Goal: Task Accomplishment & Management: Complete application form

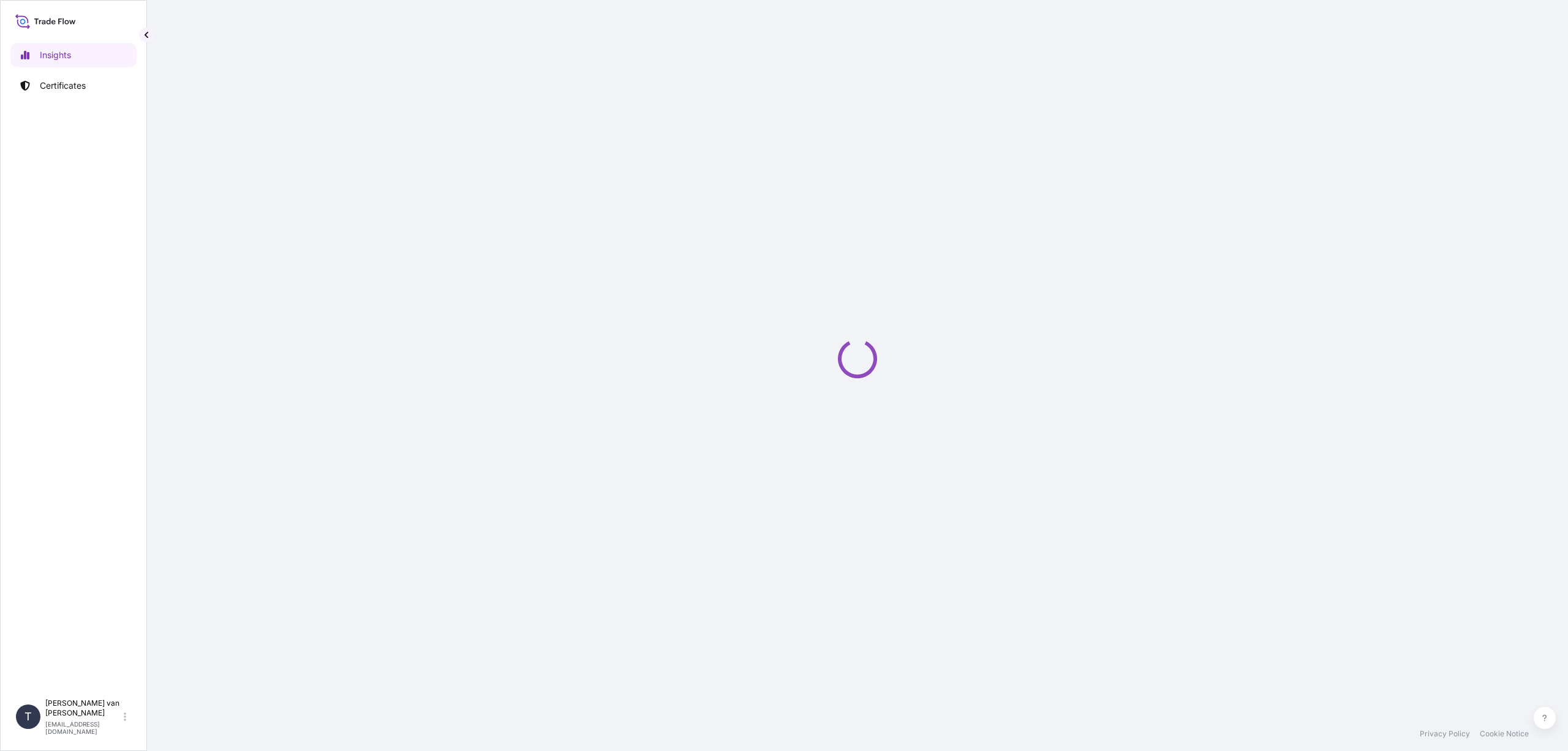
select select "2025"
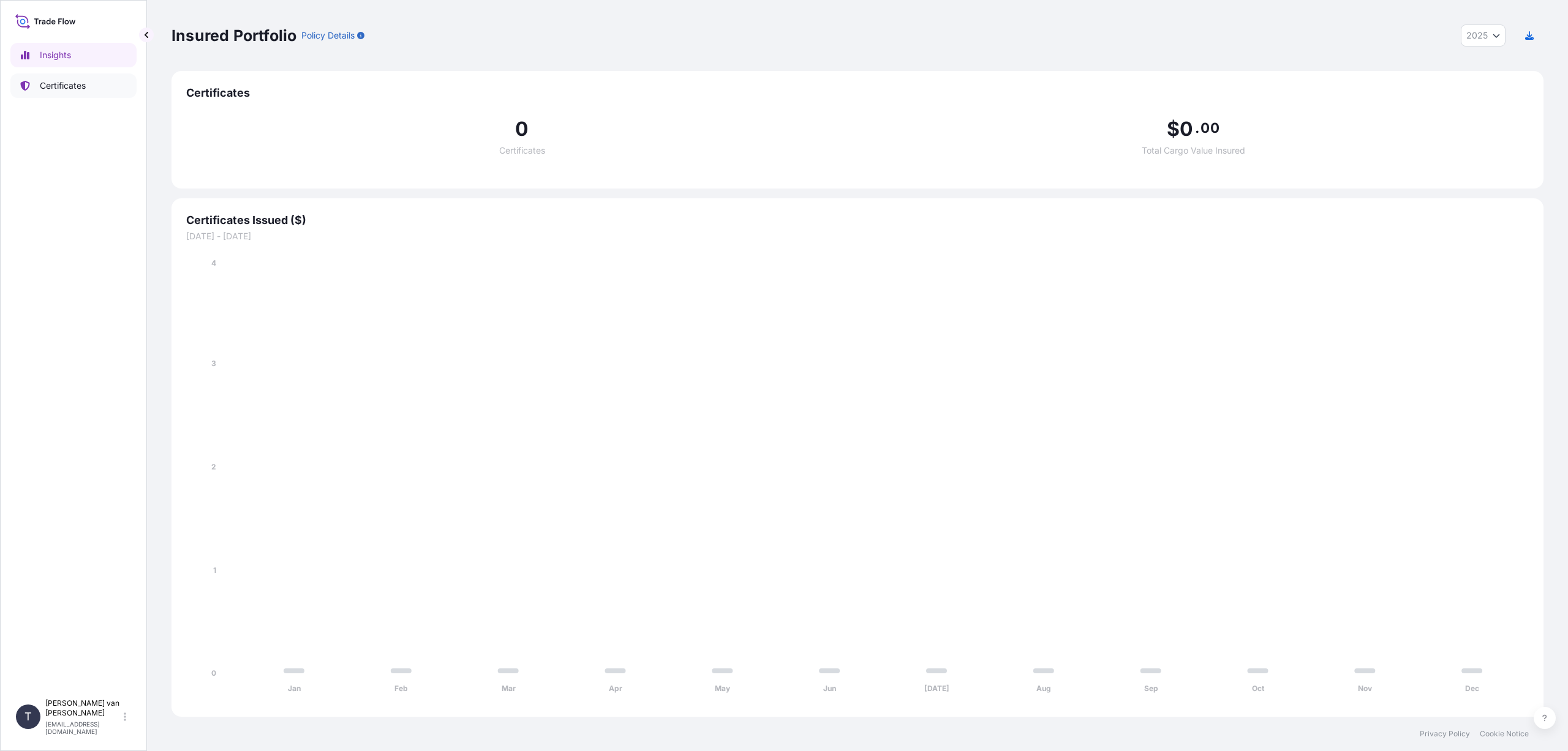
click at [78, 80] on p "Certificates" at bounding box center [63, 86] width 46 height 13
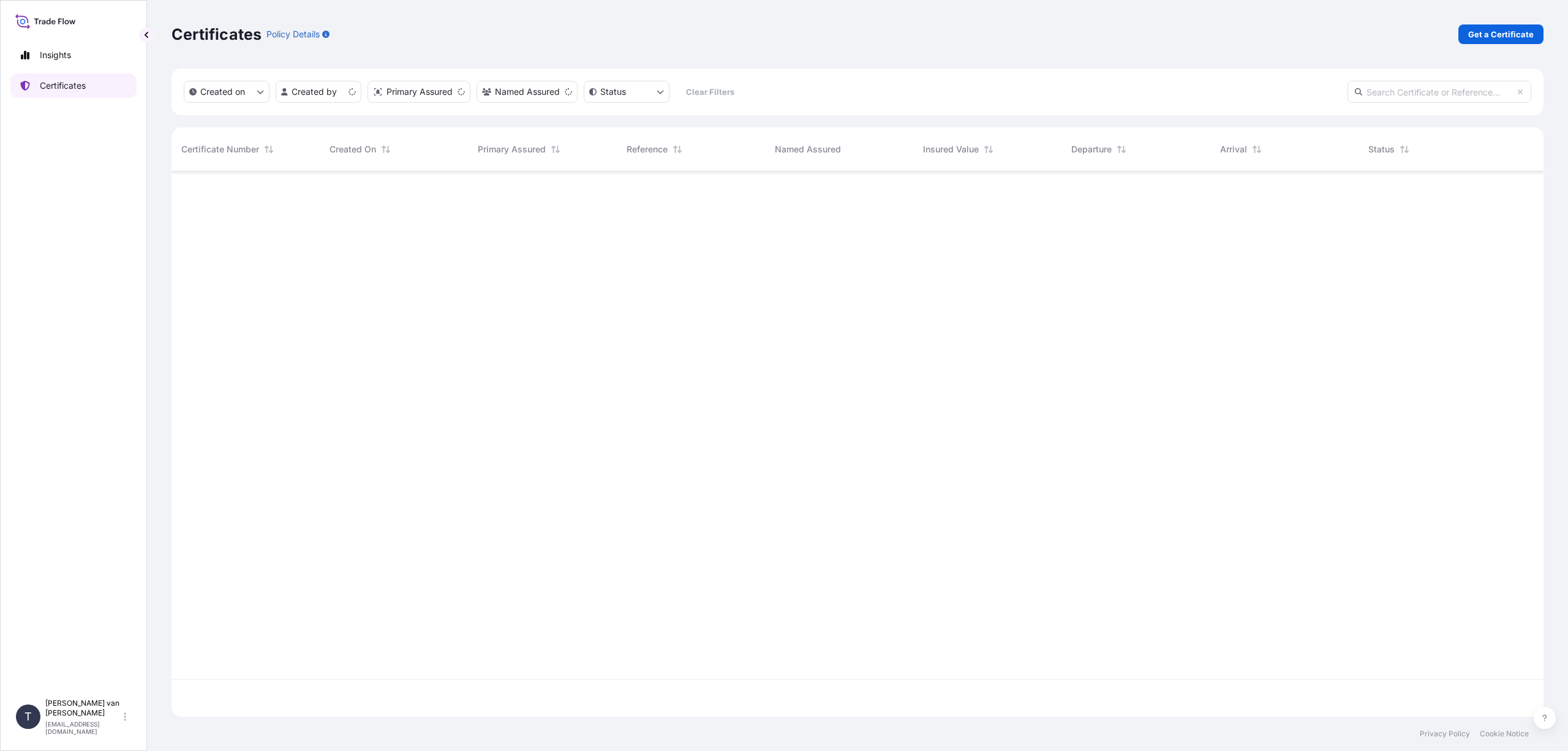
scroll to position [543, 1363]
click at [1481, 32] on p "Get a Certificate" at bounding box center [1501, 34] width 66 height 13
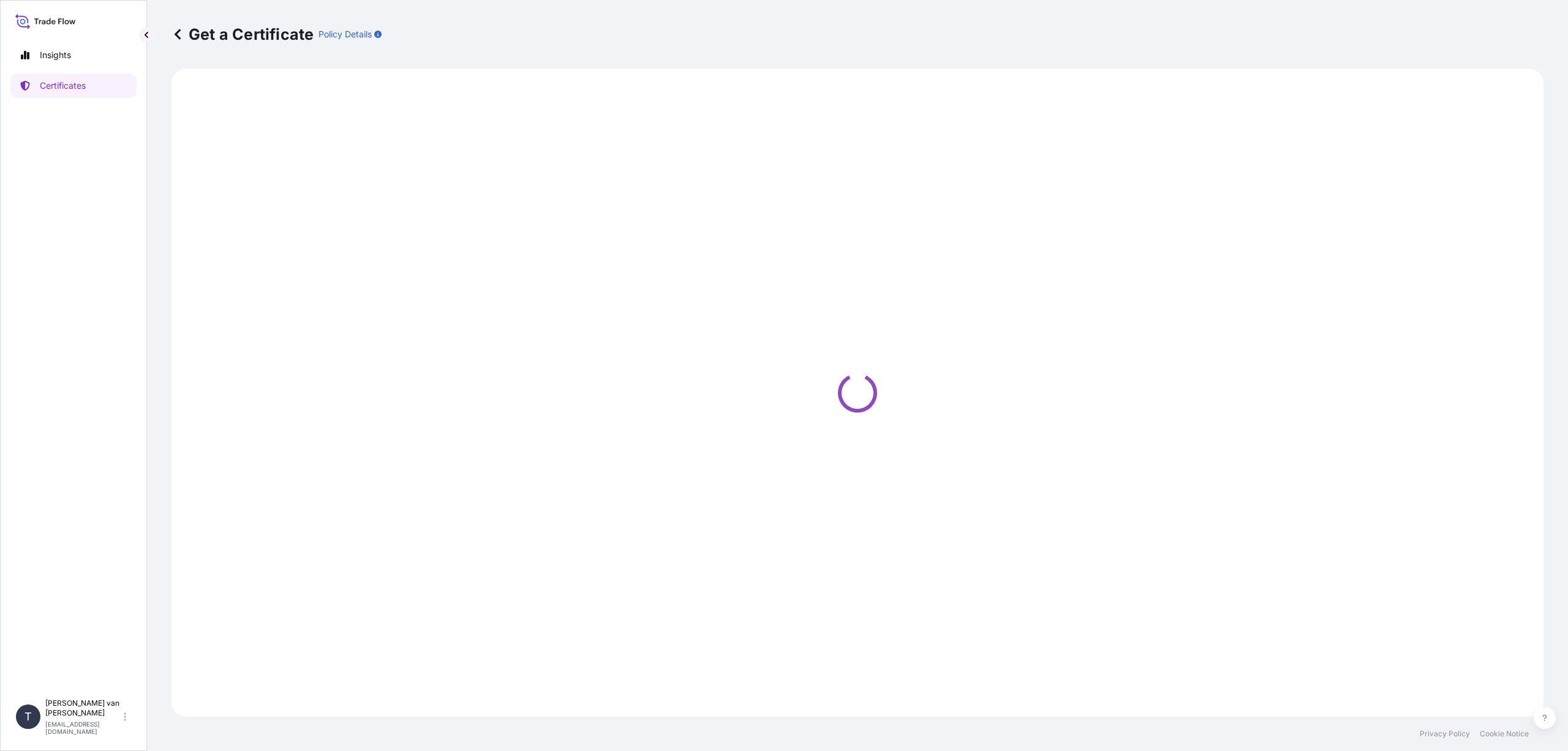
select select "Sea"
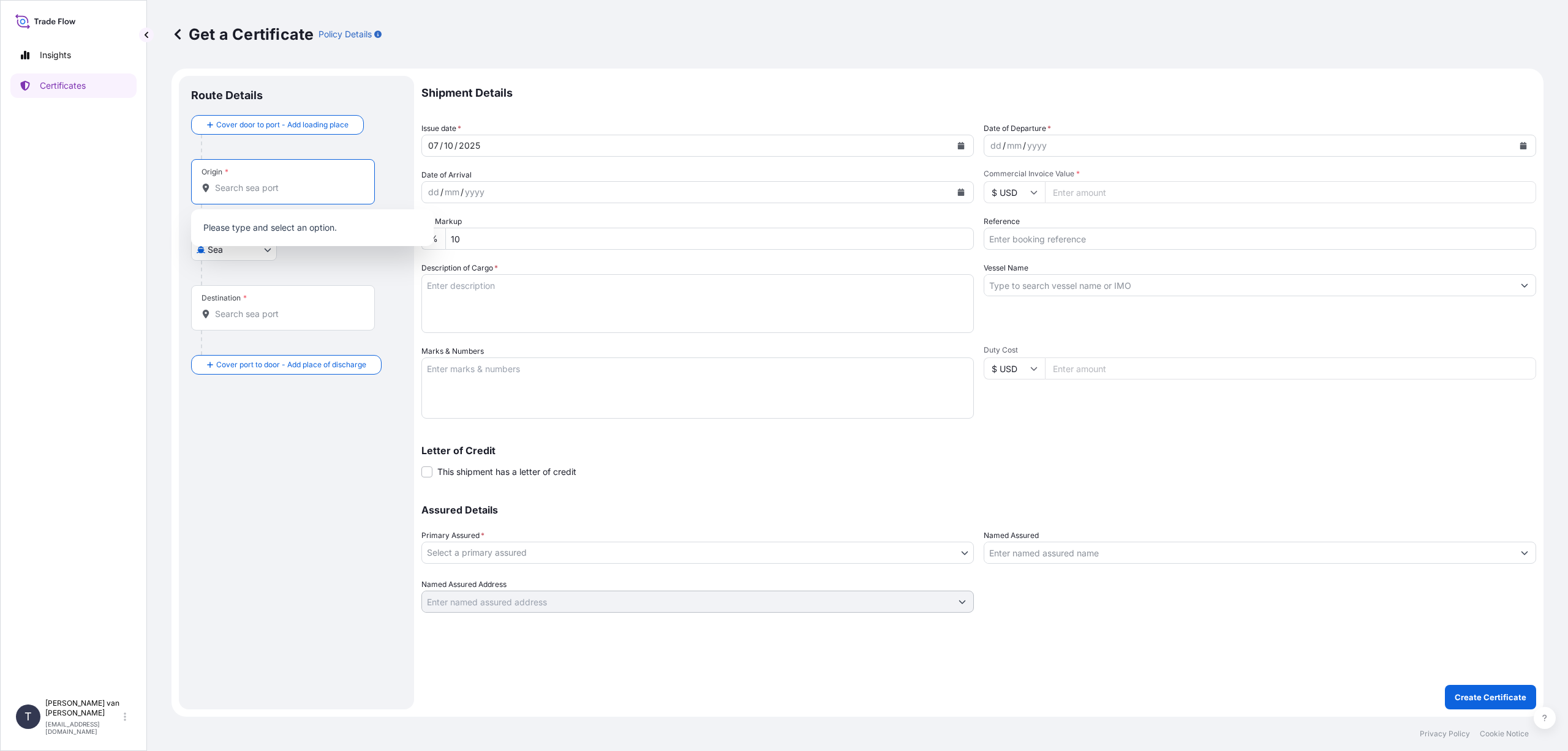
click at [231, 191] on input "Origin *" at bounding box center [287, 188] width 144 height 13
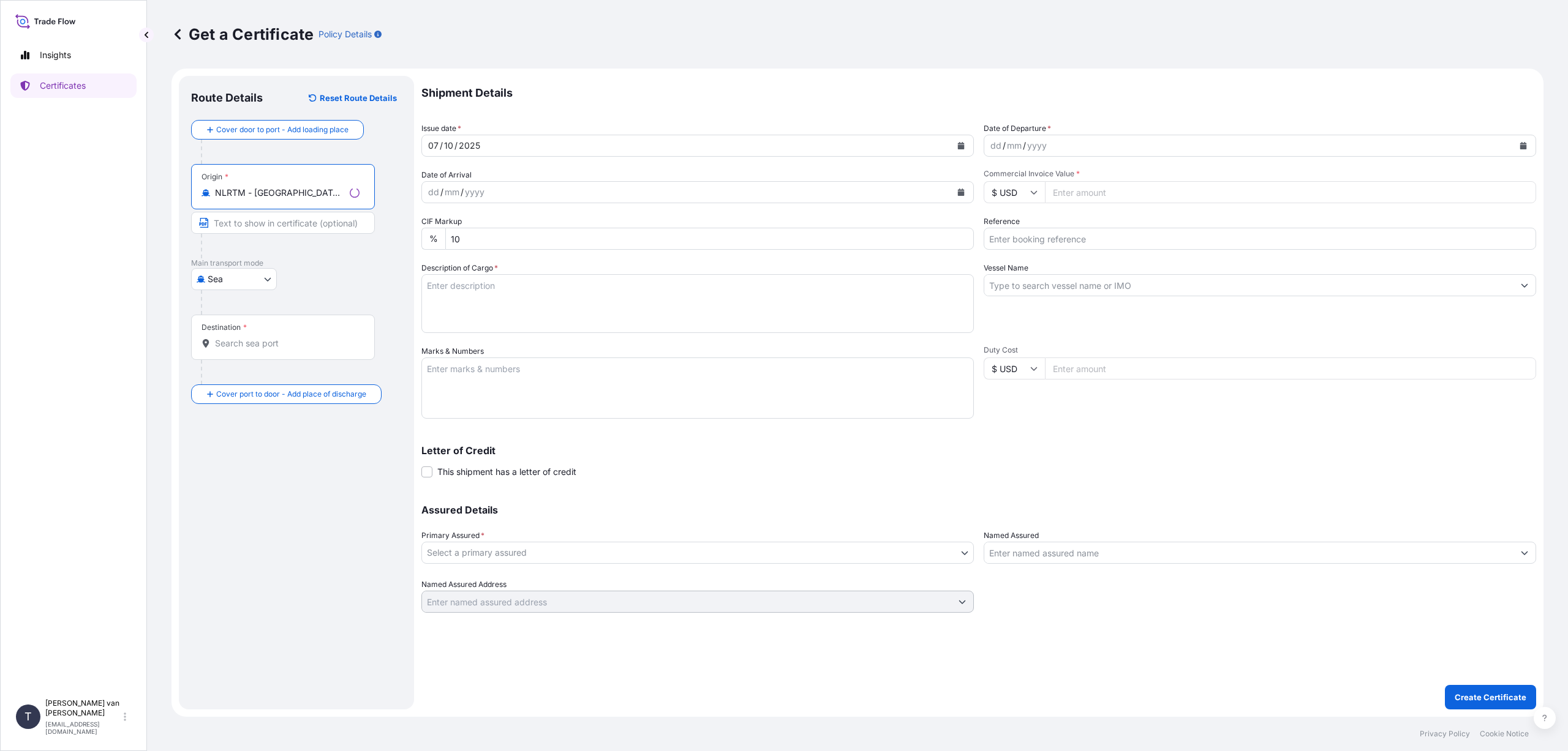
type input "NLRTM - [GEOGRAPHIC_DATA], [GEOGRAPHIC_DATA]"
click at [226, 346] on input "Destination *" at bounding box center [287, 343] width 144 height 13
type input "TRGEB - Gebze, [GEOGRAPHIC_DATA]"
click at [957, 145] on button "Calendar" at bounding box center [961, 145] width 20 height 20
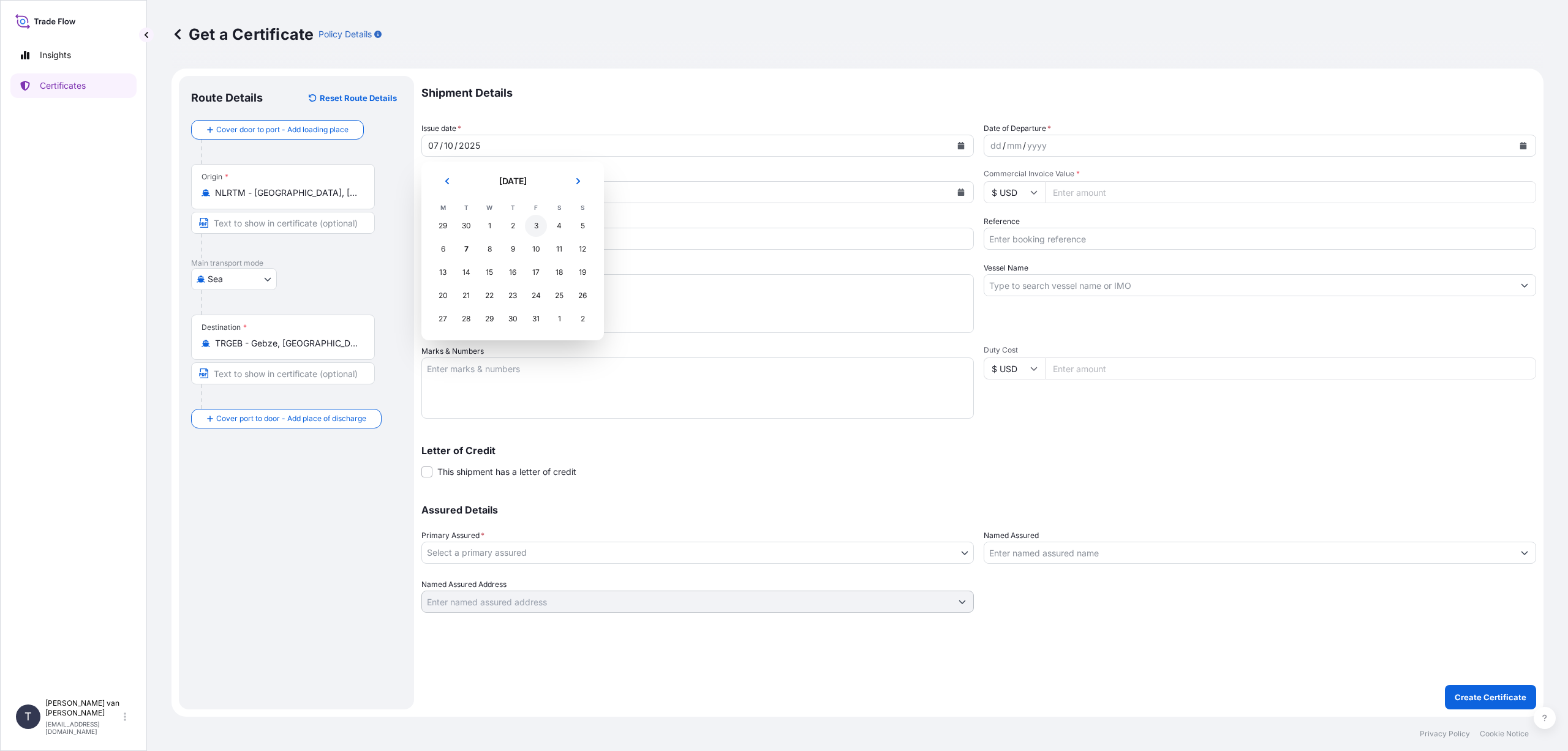
click at [536, 226] on div "3" at bounding box center [536, 226] width 22 height 22
click at [1525, 147] on icon "Calendar" at bounding box center [1523, 145] width 7 height 7
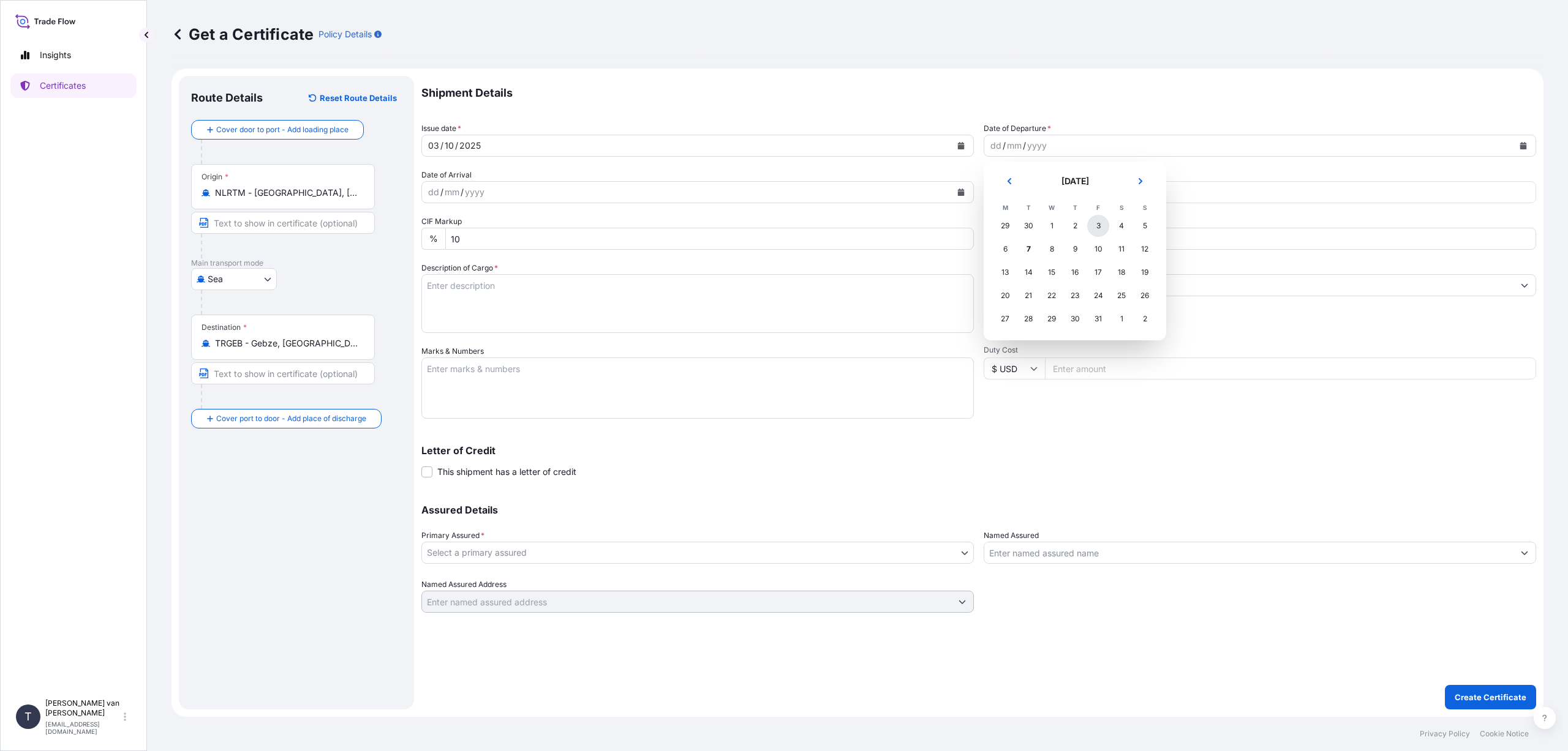
click at [1096, 226] on div "3" at bounding box center [1098, 226] width 22 height 22
click at [1029, 193] on input "$ USD" at bounding box center [1014, 192] width 61 height 22
click at [1006, 225] on div "€ EUR" at bounding box center [1014, 226] width 52 height 24
type input "€ EUR"
click at [1093, 190] on input "Commercial Invoice Value *" at bounding box center [1290, 192] width 491 height 22
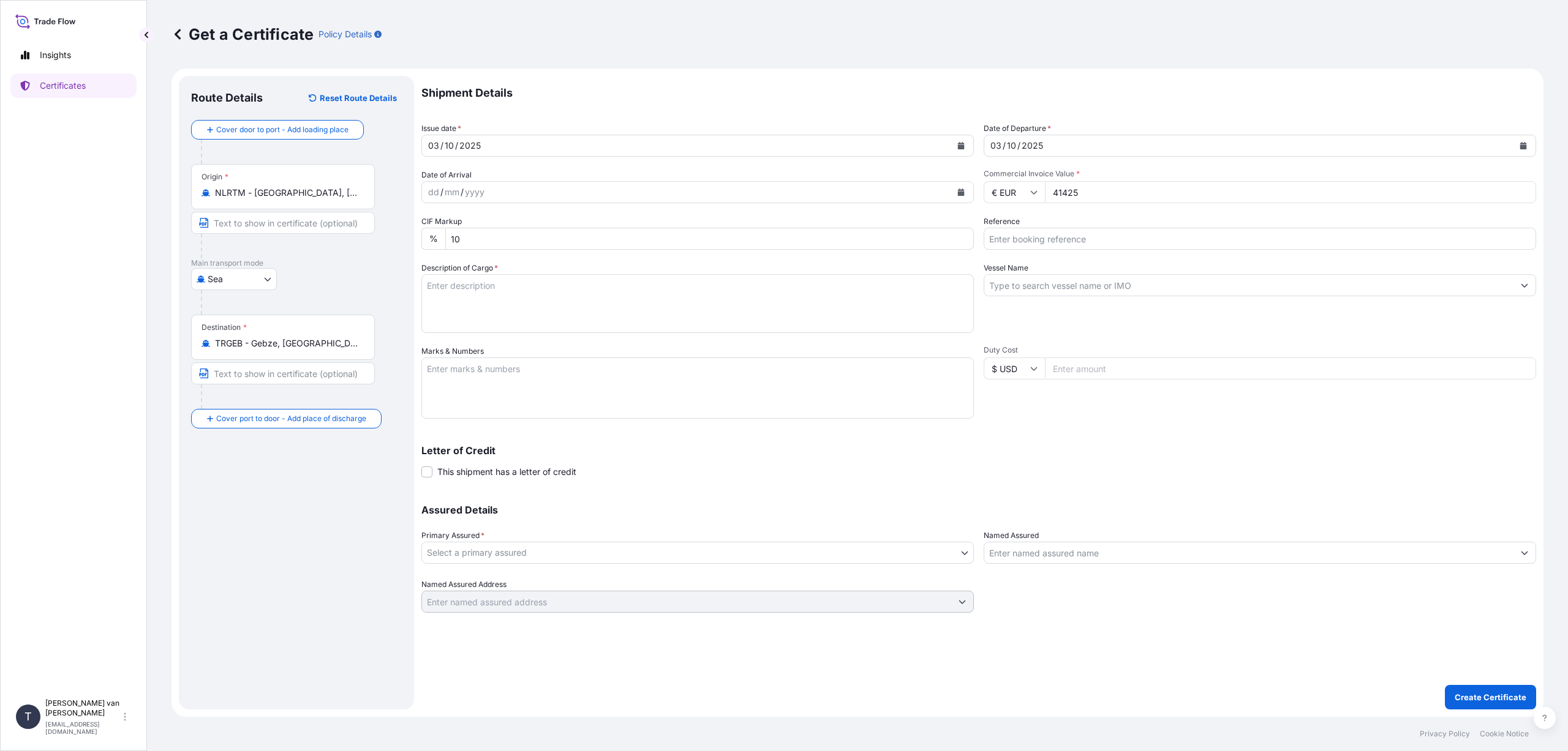
type input "41425"
click at [1241, 389] on div "Duty Cost $ USD" at bounding box center [1260, 382] width 552 height 74
click at [1019, 241] on input "Reference" at bounding box center [1260, 239] width 552 height 22
type input "86552295"
click at [1002, 281] on input "Vessel Name" at bounding box center [1249, 285] width 529 height 22
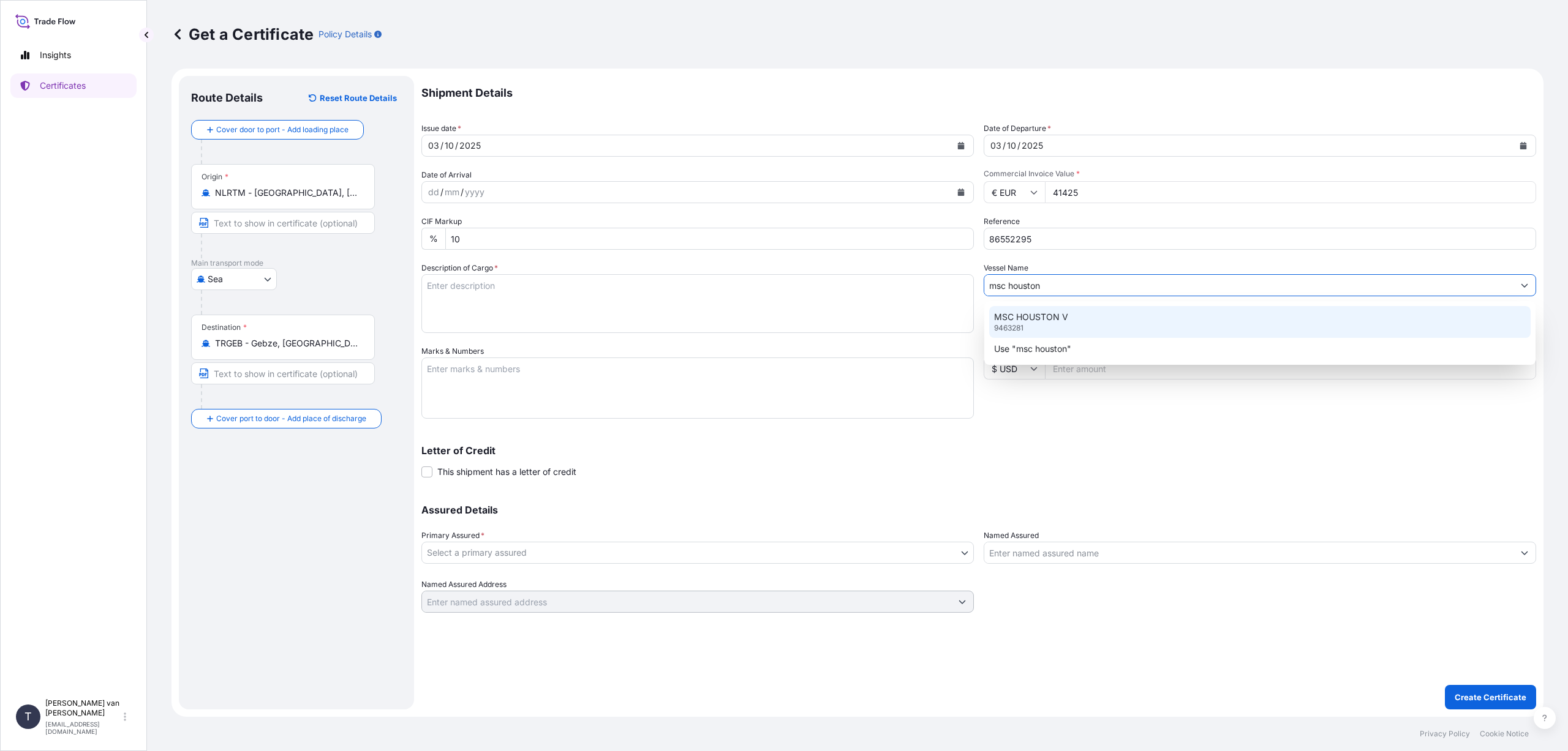
click at [1025, 316] on p "MSC HOUSTON V" at bounding box center [1031, 317] width 74 height 13
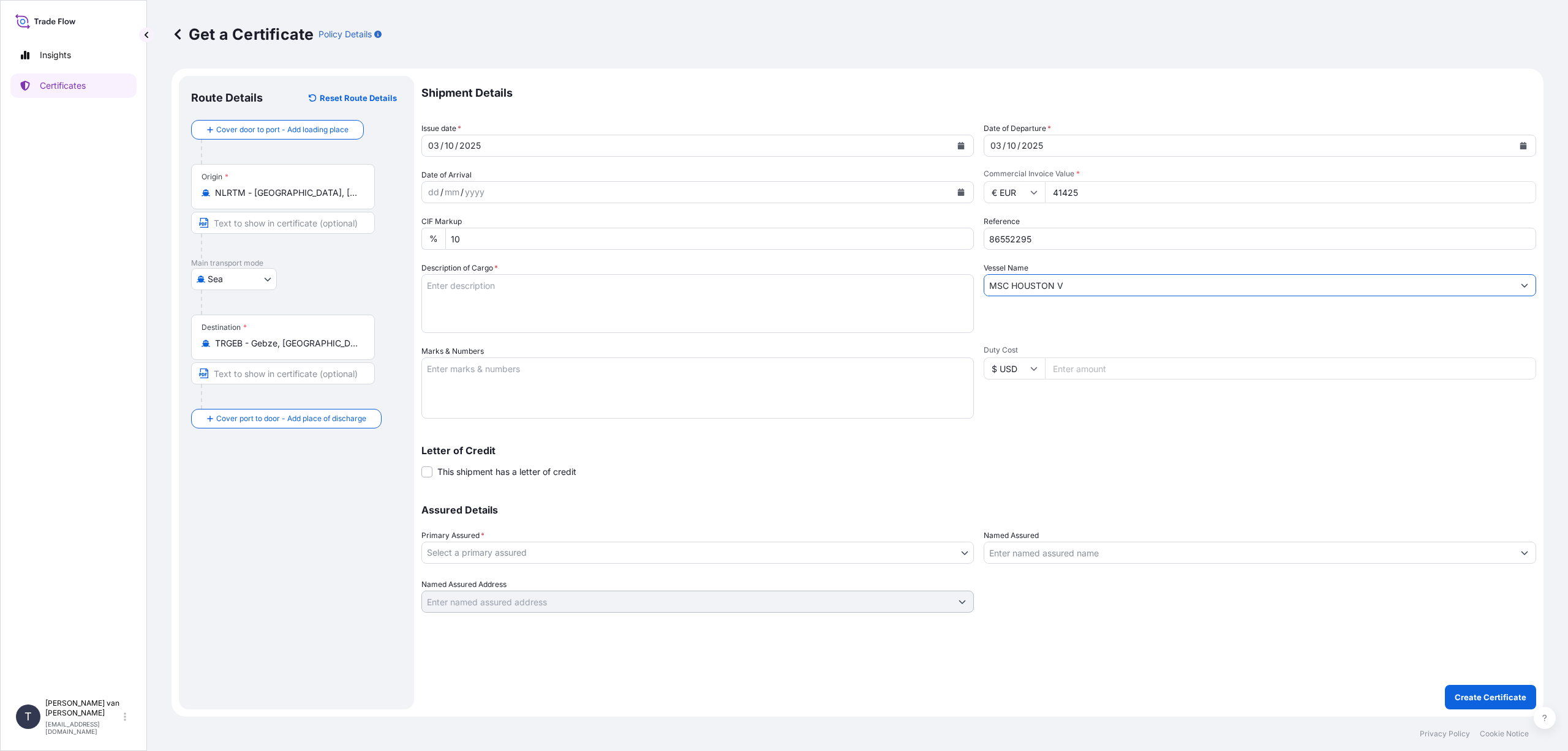
type input "MSC HOUSTON V"
click at [444, 288] on textarea "Description of Cargo *" at bounding box center [697, 303] width 552 height 59
type textarea "1x 40ft container,containing: 1000 bags x 25 kg Merigel 341 HScode: 35051050 Ne…"
click at [443, 372] on textarea "Marks & Numbers" at bounding box center [697, 388] width 552 height 61
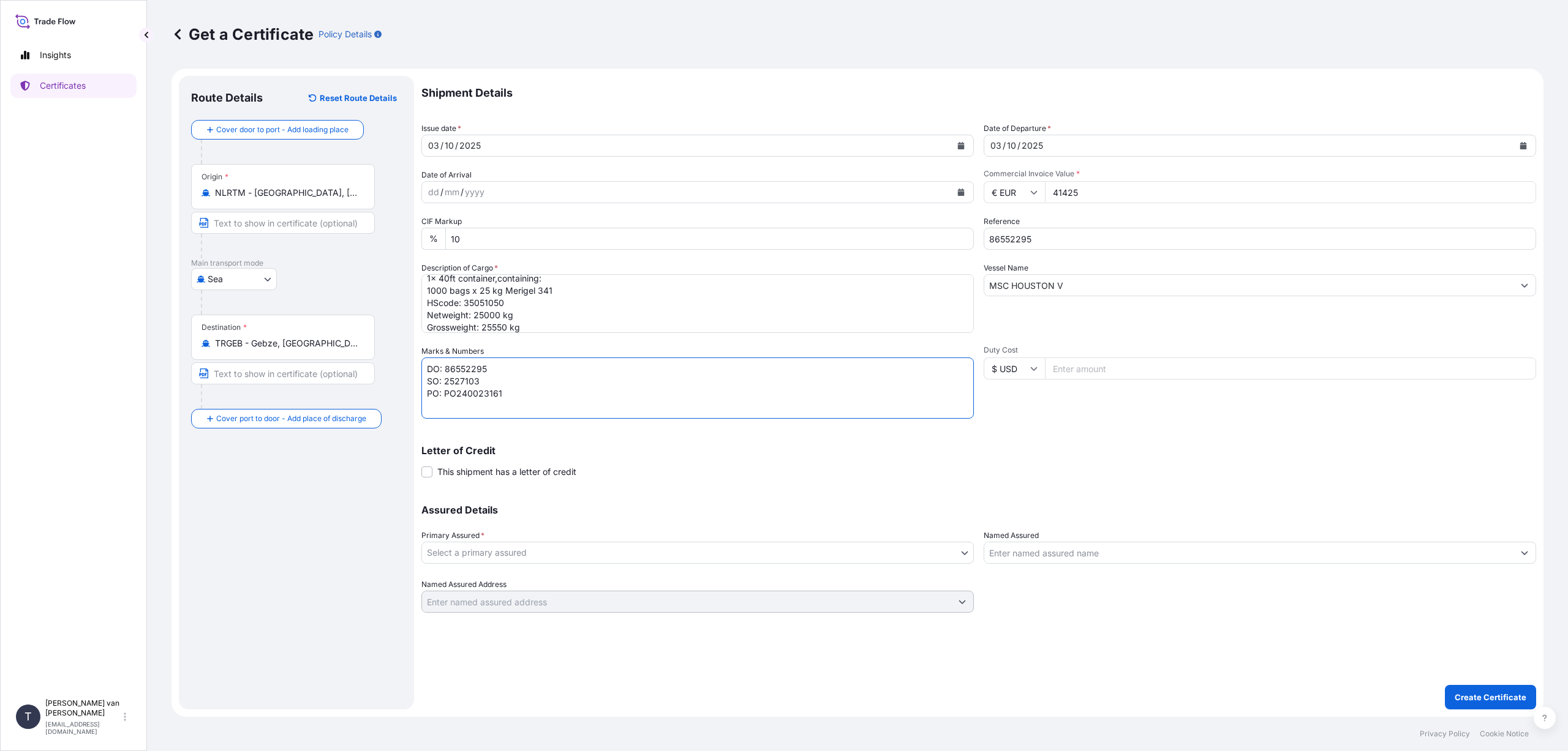
type textarea "DO: 86552295 SO: 2527103 PO: PO240023161"
click at [558, 557] on body "Insights Certificates T [PERSON_NAME] van t Hoenderdaal [EMAIL_ADDRESS][DOMAIN_…" at bounding box center [784, 376] width 1568 height 751
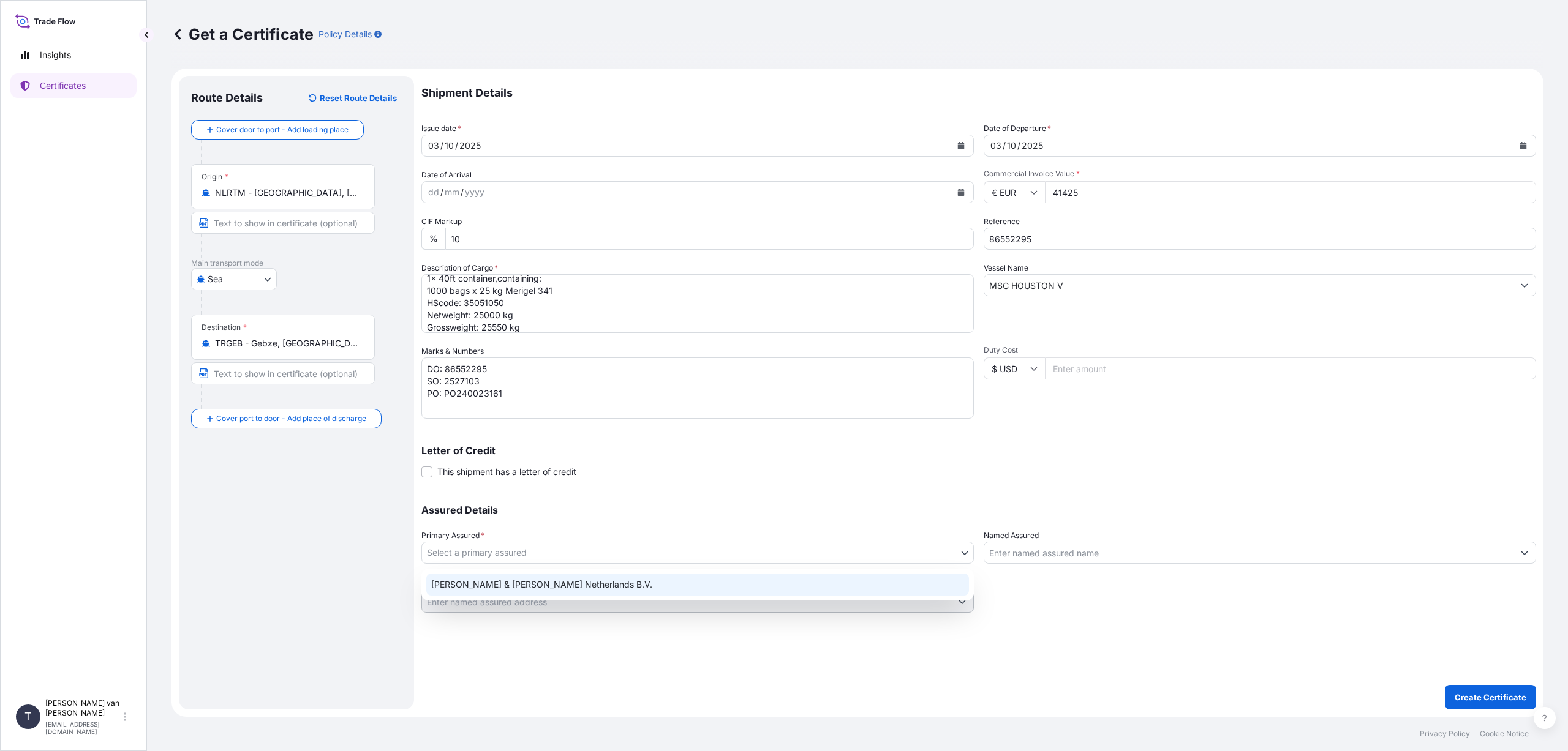
click at [544, 586] on div "[PERSON_NAME] & [PERSON_NAME] Netherlands B.V." at bounding box center [698, 585] width 543 height 22
select select "31666"
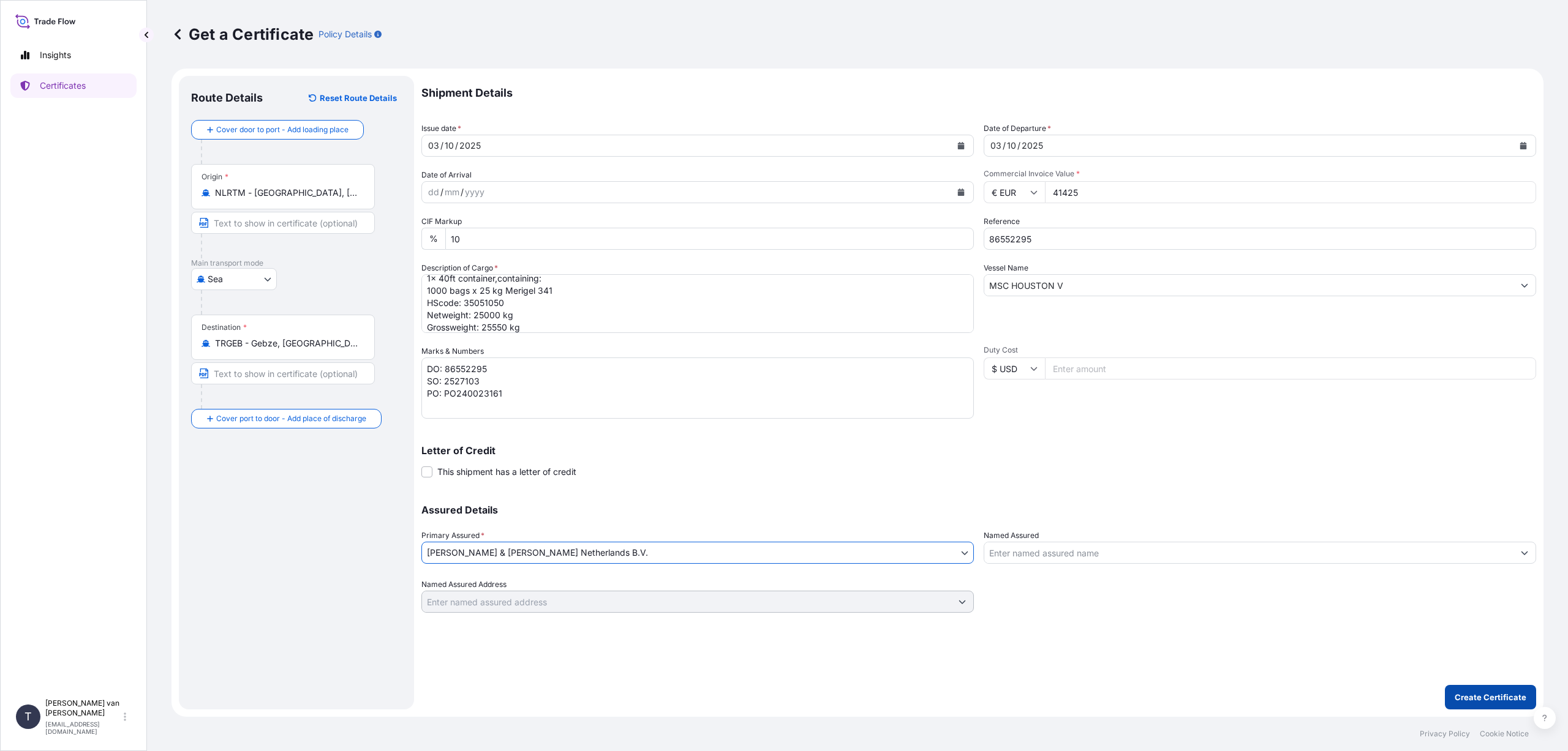
click at [1483, 697] on p "Create Certificate" at bounding box center [1490, 698] width 71 height 13
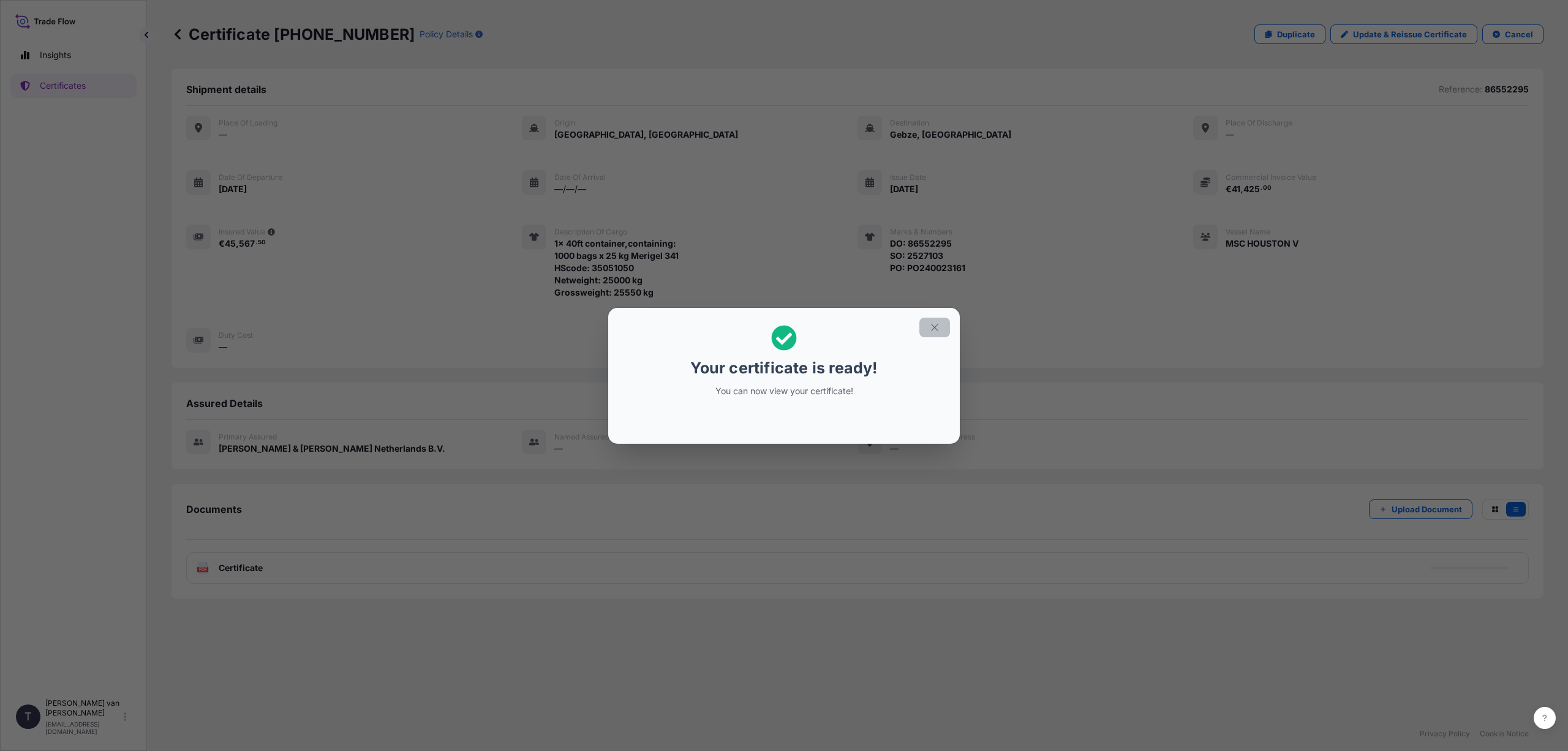
click at [935, 325] on icon "button" at bounding box center [935, 328] width 11 height 11
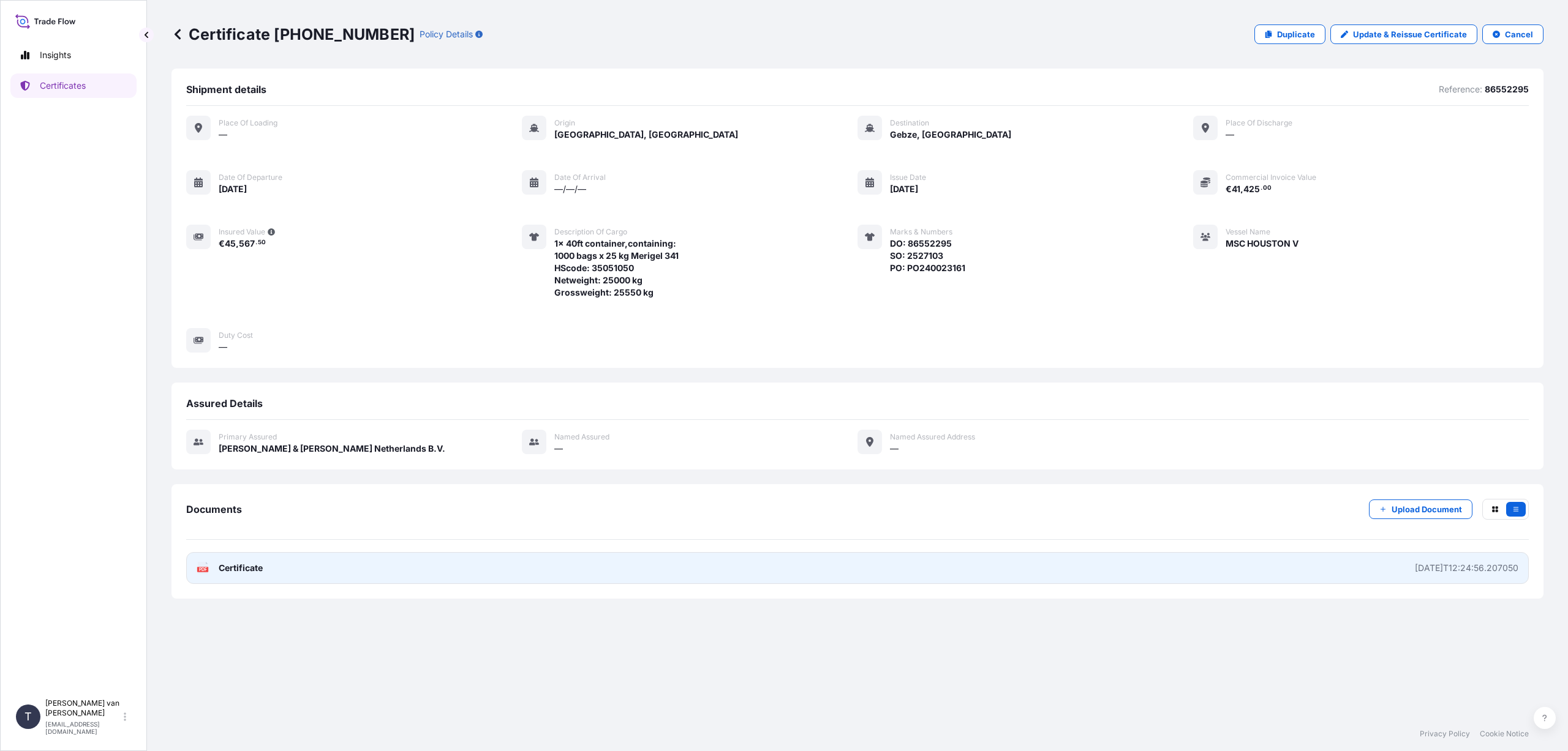
click at [278, 569] on link "PDF Certificate [DATE]T12:24:56.207050" at bounding box center [857, 568] width 1343 height 32
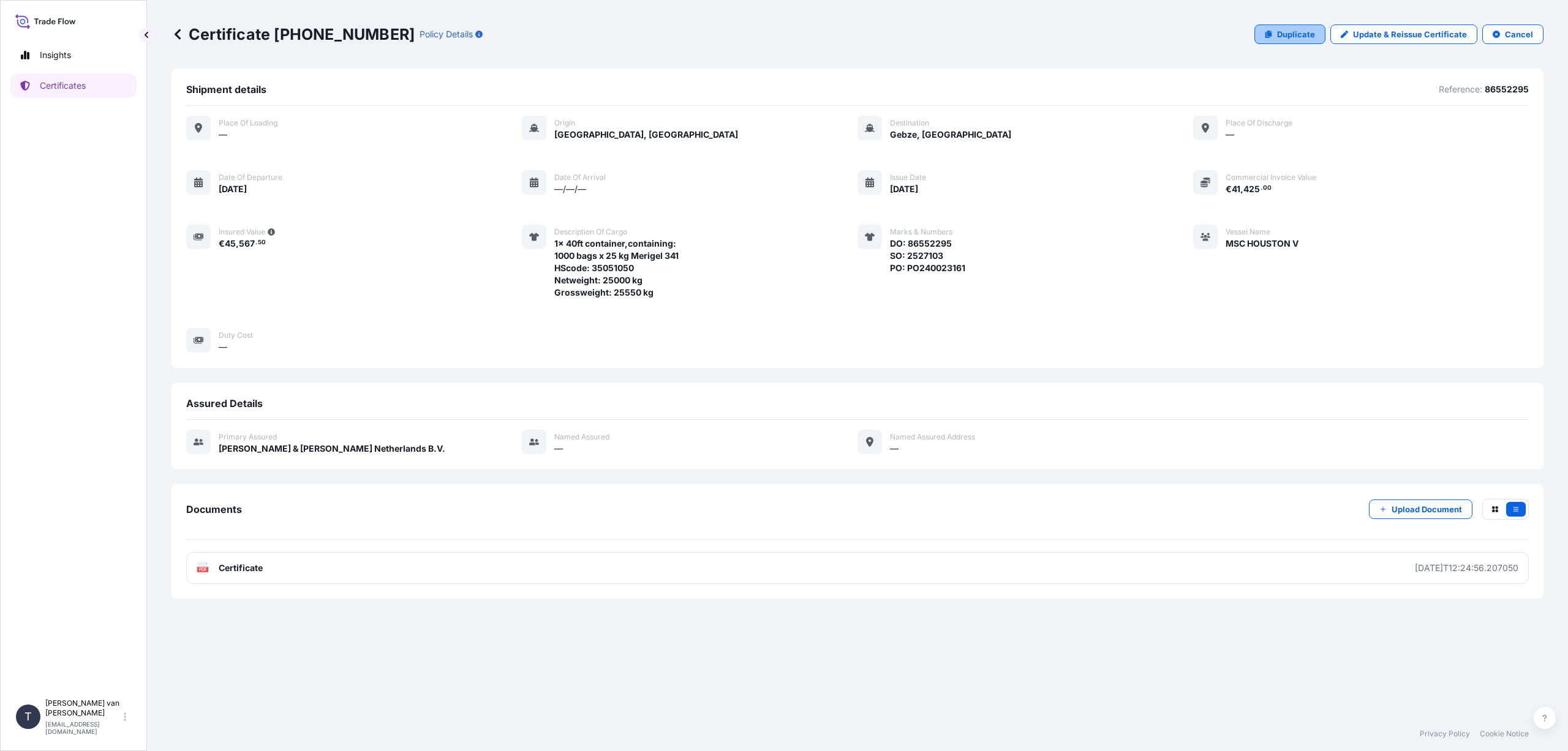
click at [1291, 32] on p "Duplicate" at bounding box center [1296, 34] width 38 height 13
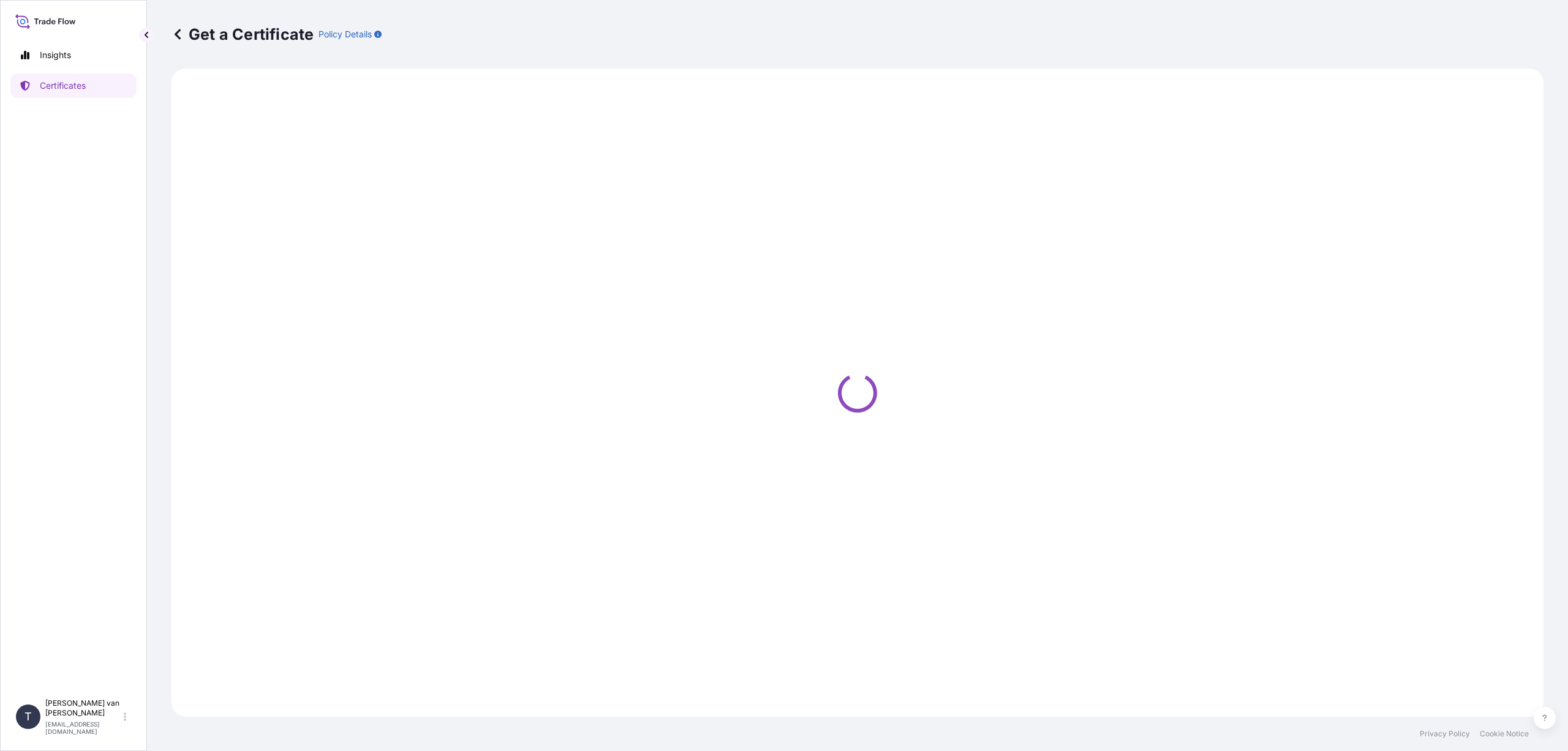
select select "Sea"
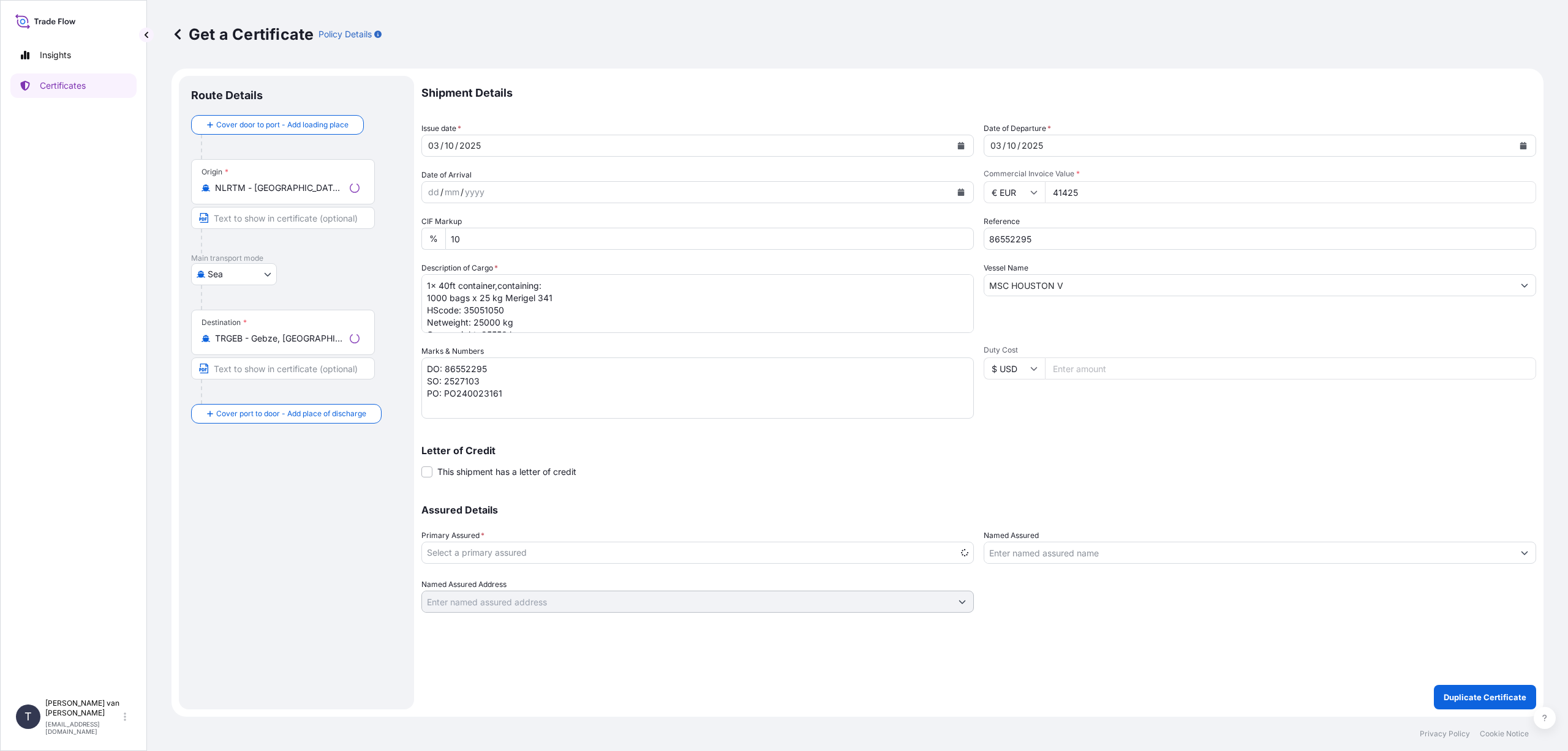
select select "31666"
click at [959, 143] on icon "Calendar" at bounding box center [961, 145] width 7 height 7
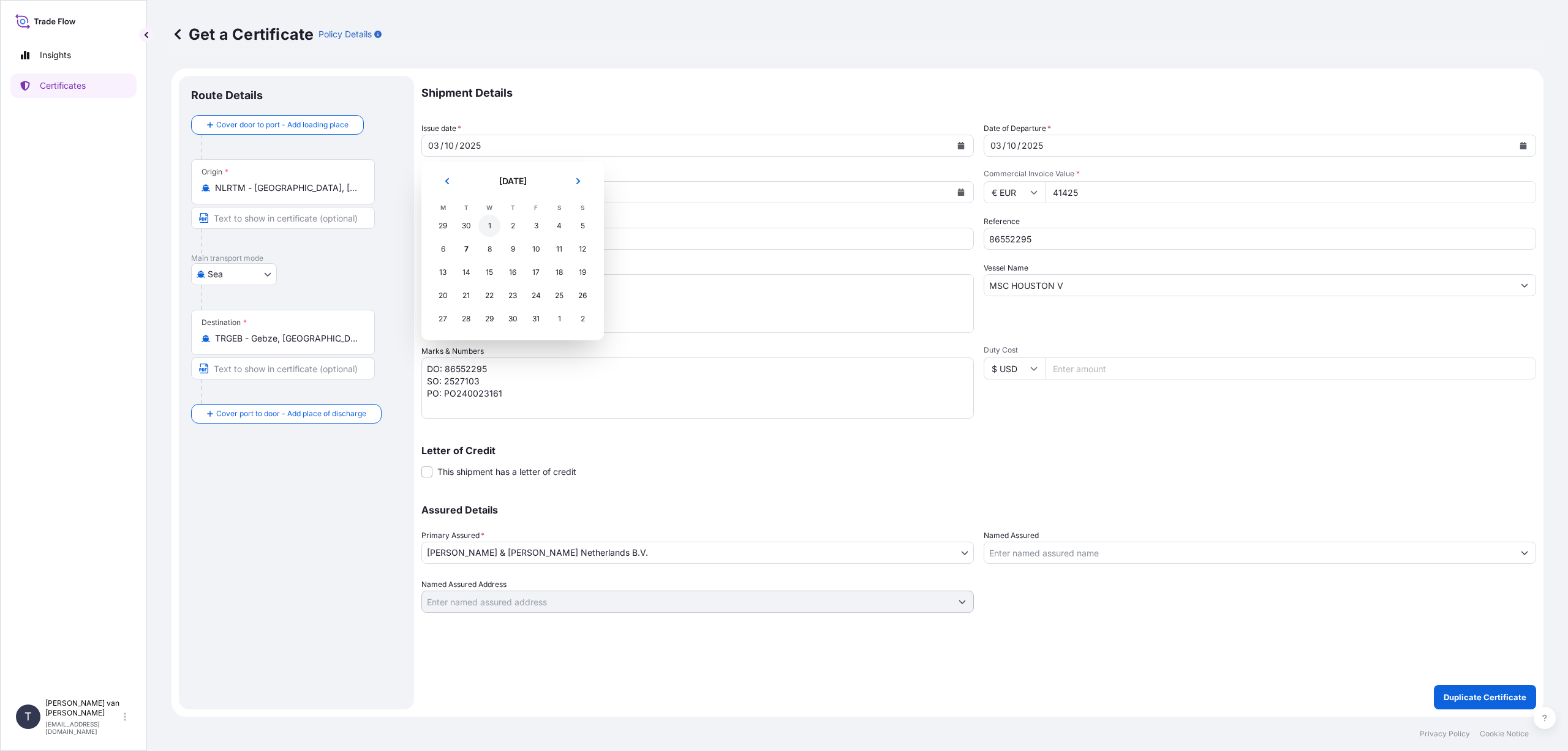
click at [486, 225] on div "1" at bounding box center [489, 226] width 22 height 22
click at [1526, 144] on icon "Calendar" at bounding box center [1523, 145] width 7 height 7
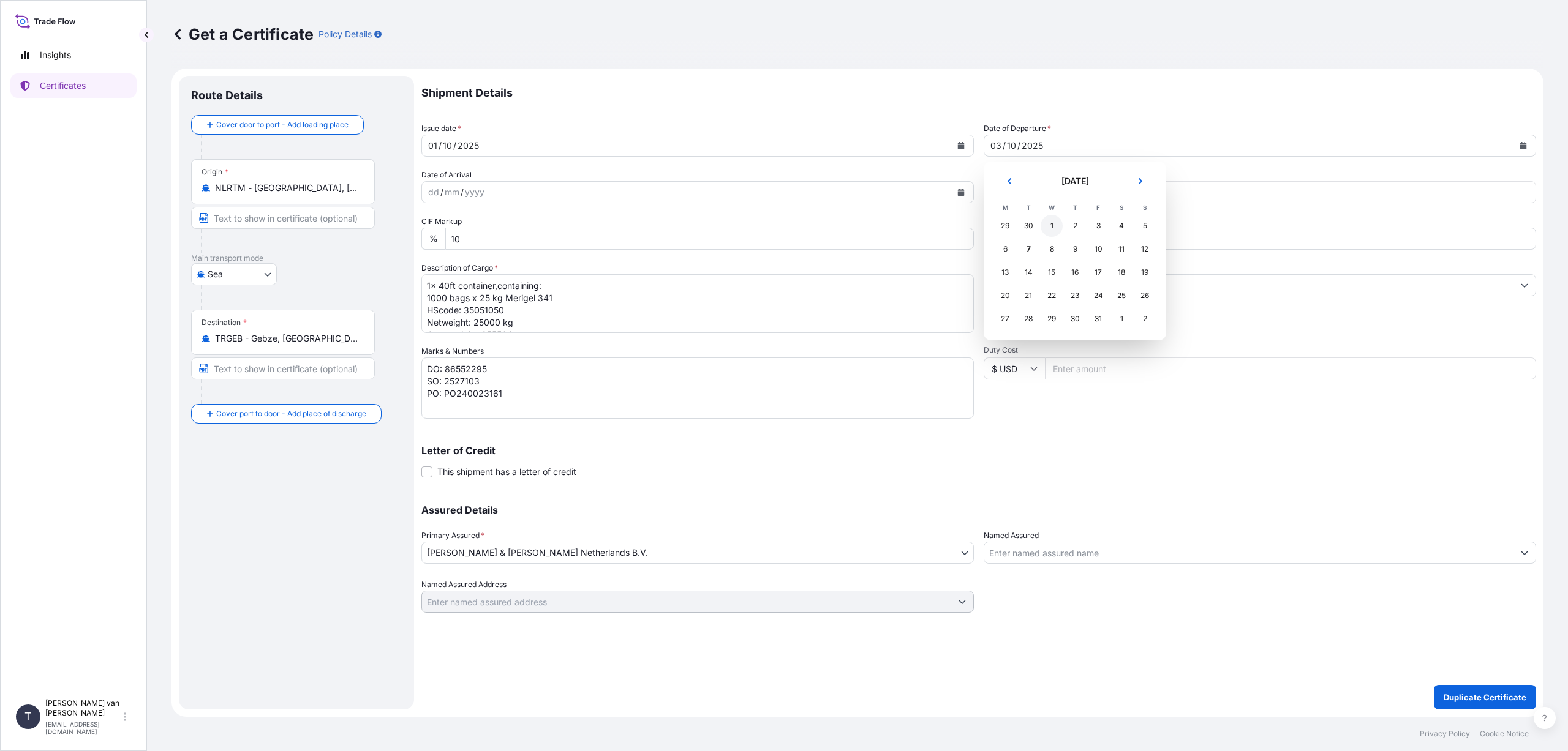
click at [1046, 227] on div "1" at bounding box center [1052, 226] width 22 height 22
drag, startPoint x: 1066, startPoint y: 285, endPoint x: 1013, endPoint y: 285, distance: 53.0
click at [1013, 285] on input "MSC HOUSTON V" at bounding box center [1249, 285] width 529 height 22
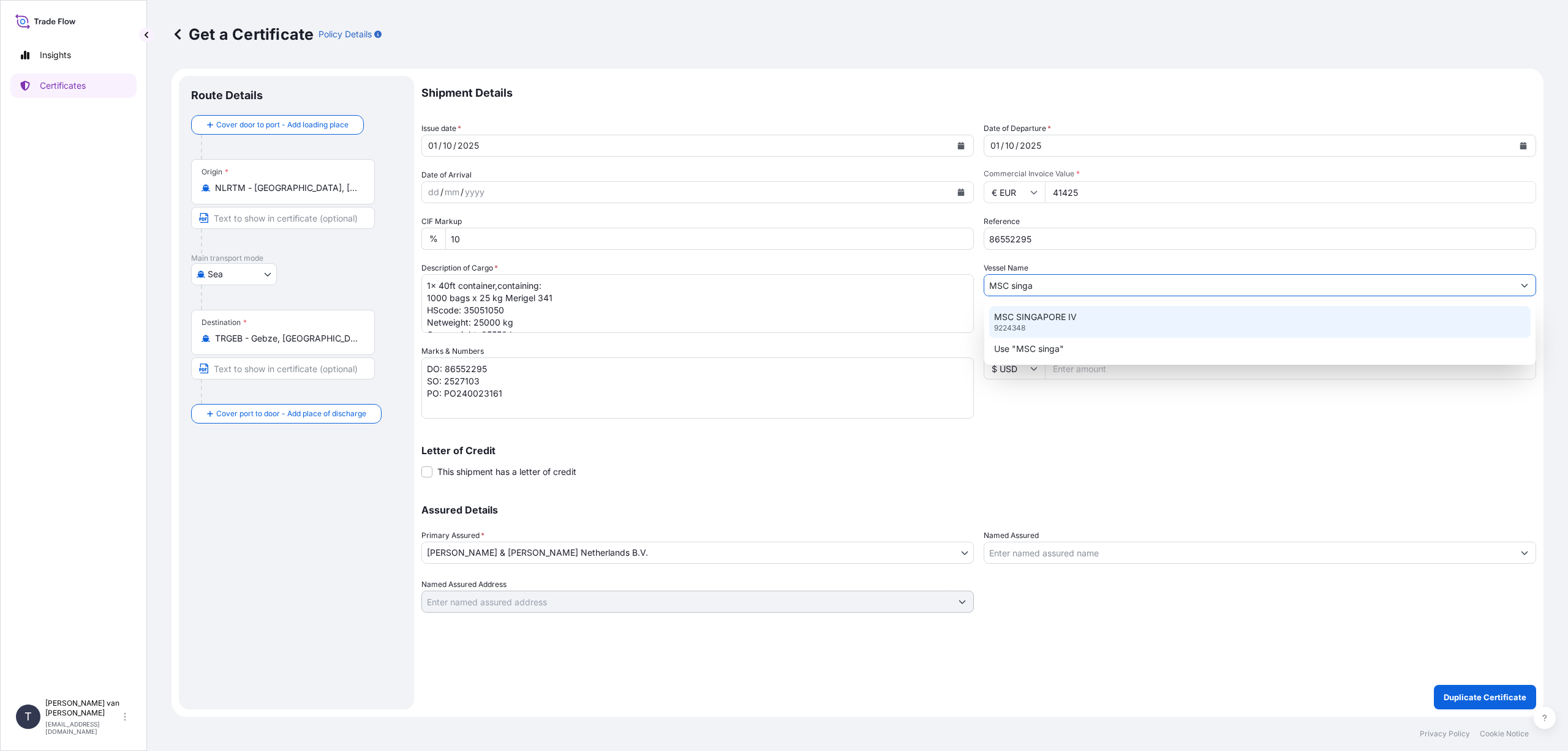
click at [1031, 310] on div "MSC SINGAPORE IV 9224348" at bounding box center [1260, 321] width 541 height 32
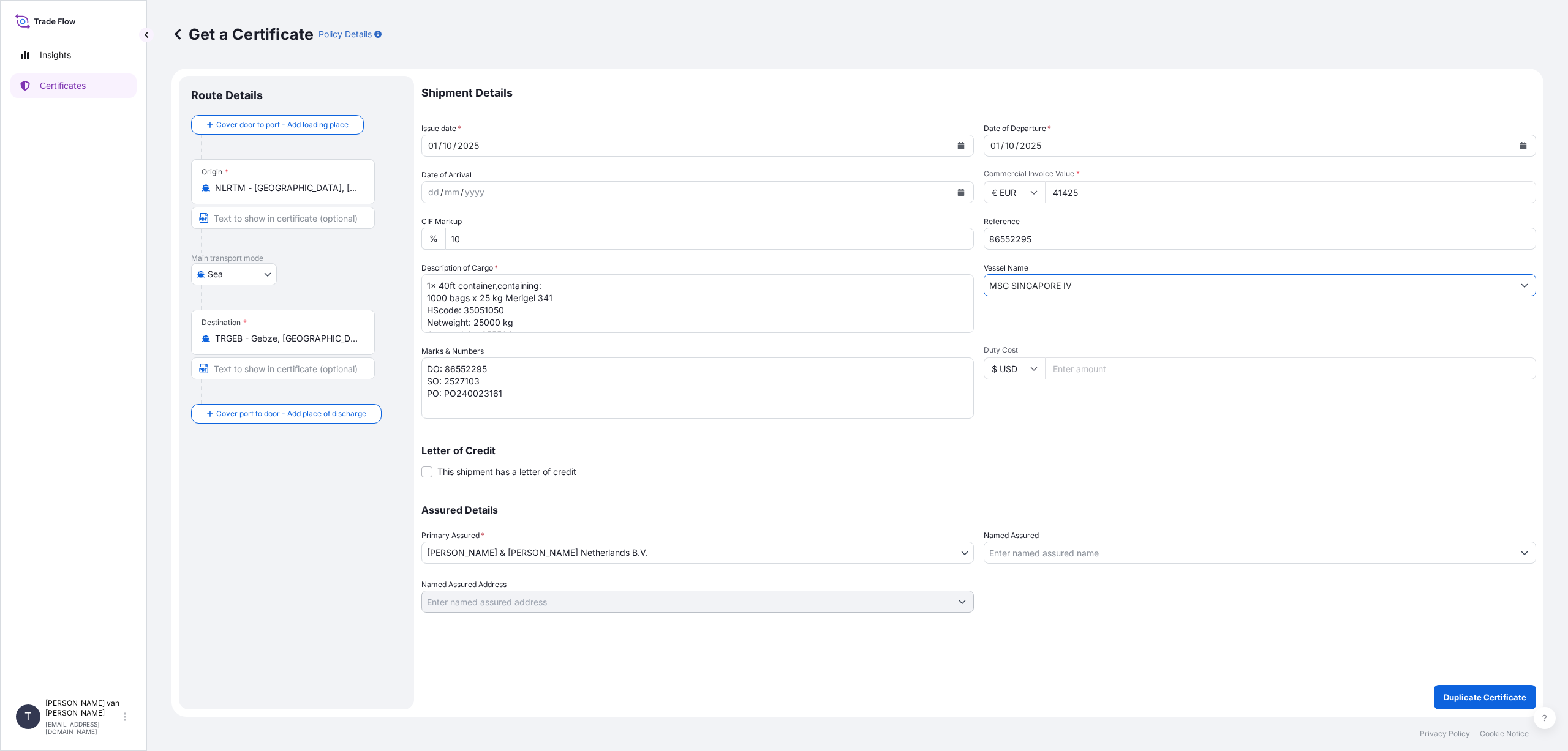
type input "MSC SINGAPORE IV"
click at [431, 284] on textarea "1x 40ft container,containing: 1000 bags x 25 kg Merigel 341 HScode: 35051050 Ne…" at bounding box center [697, 303] width 552 height 59
click at [432, 292] on textarea "1x 40ft container,containing: 1000 bags x 25 kg Merigel 341 HScode: 35051050 Ne…" at bounding box center [697, 303] width 552 height 59
click at [482, 321] on textarea "1x 40ft container,containing: 1000 bags x 25 kg Merigel 341 HScode: 35051050 Ne…" at bounding box center [697, 303] width 552 height 59
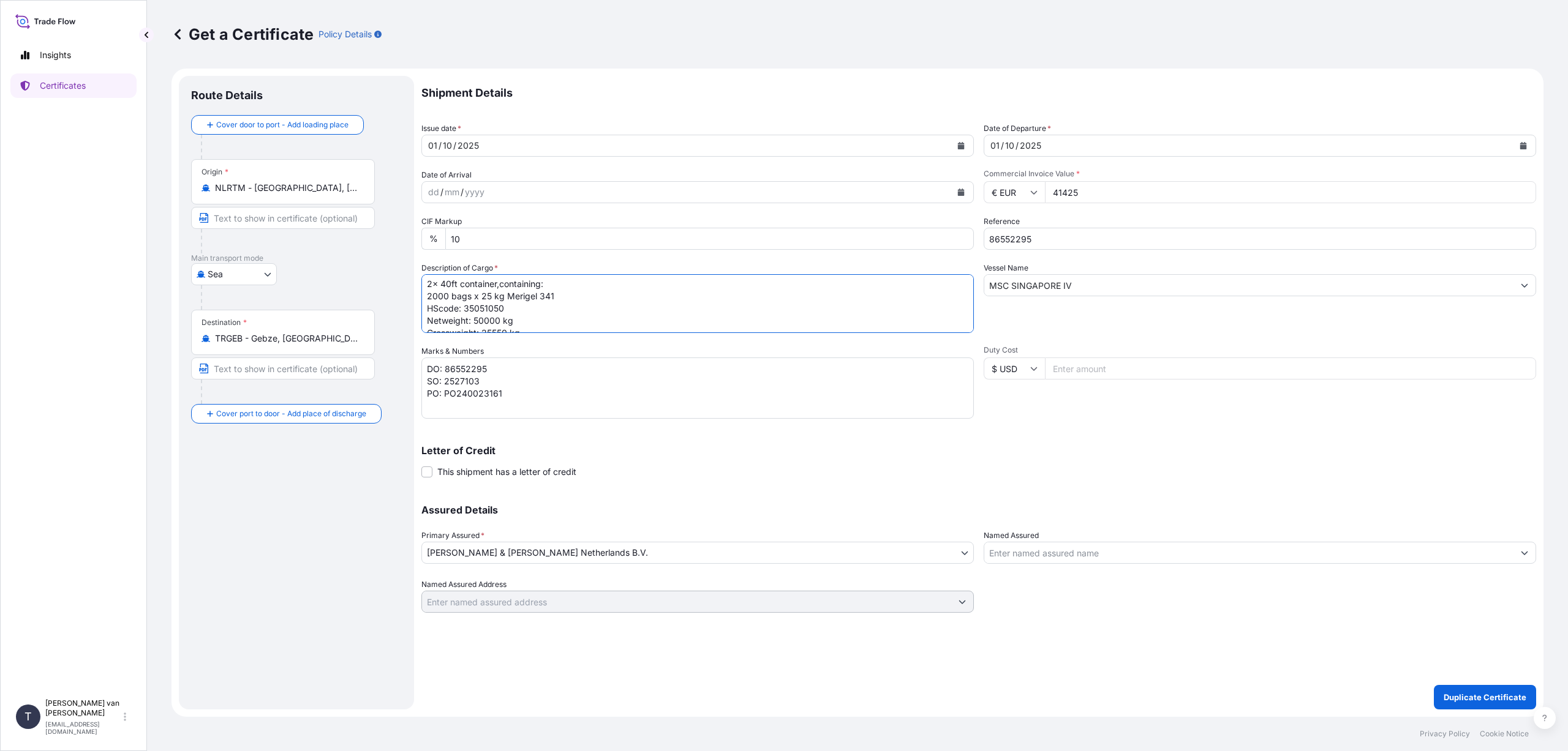
scroll to position [13, 0]
drag, startPoint x: 504, startPoint y: 321, endPoint x: 513, endPoint y: 326, distance: 10.3
click at [504, 322] on textarea "1x 40ft container,containing: 1000 bags x 25 kg Merigel 341 HScode: 35051050 Ne…" at bounding box center [697, 303] width 552 height 59
type textarea "2x 40ft container,containing: 2000 bags x 25 kg Merigel 341 HScode: 35051050 Ne…"
click at [487, 369] on textarea "DO: 86552295 SO: 2527103 PO: PO240023161" at bounding box center [697, 388] width 552 height 61
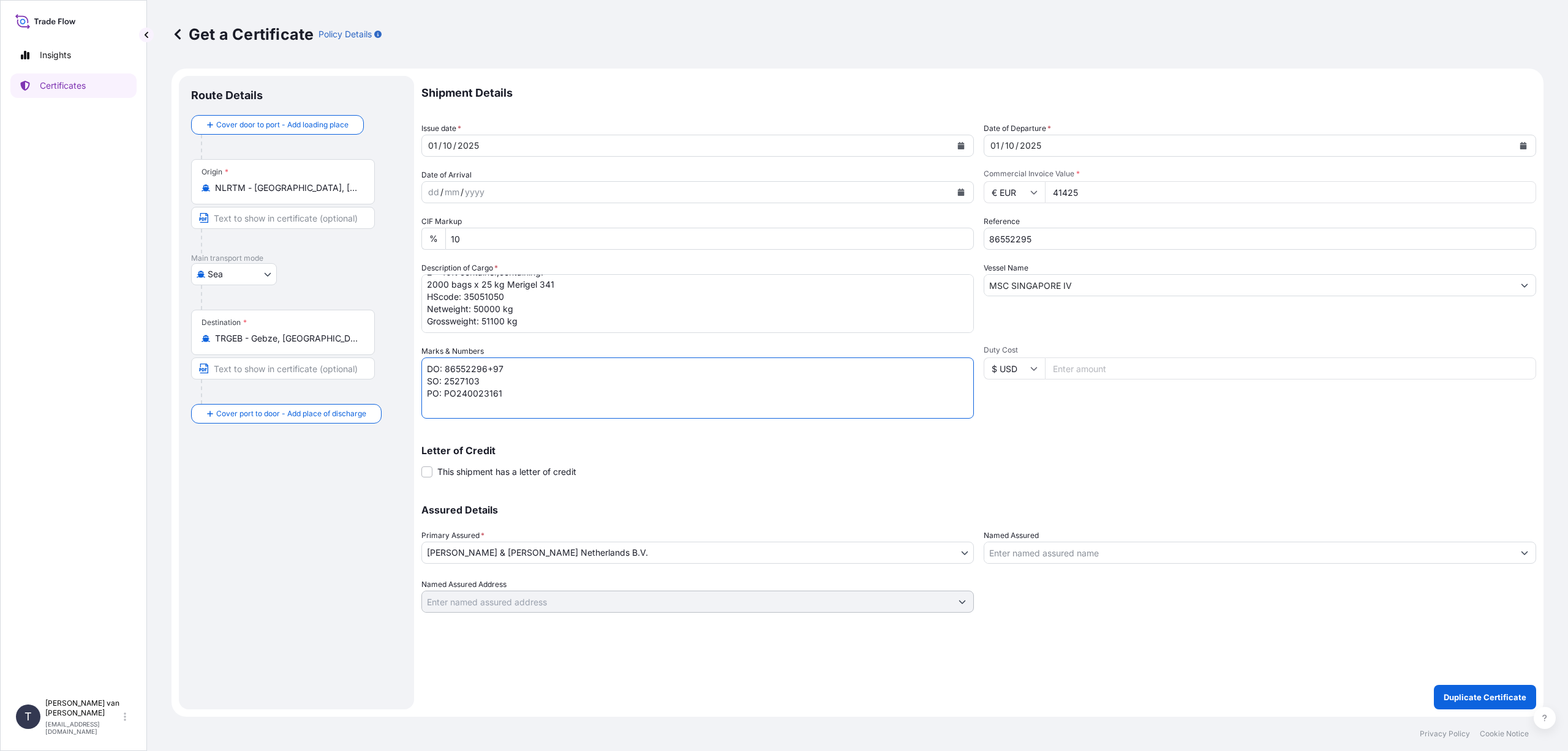
type textarea "DO: 86552296+97 SO: 2527103 PO: PO240023161"
click at [1095, 191] on input "41425" at bounding box center [1290, 192] width 491 height 22
type input "82850"
click at [1115, 465] on div "Letter of Credit This shipment has a letter of credit Letter of credit * Letter…" at bounding box center [978, 462] width 1115 height 32
click at [1039, 241] on input "86552295" at bounding box center [1260, 239] width 552 height 22
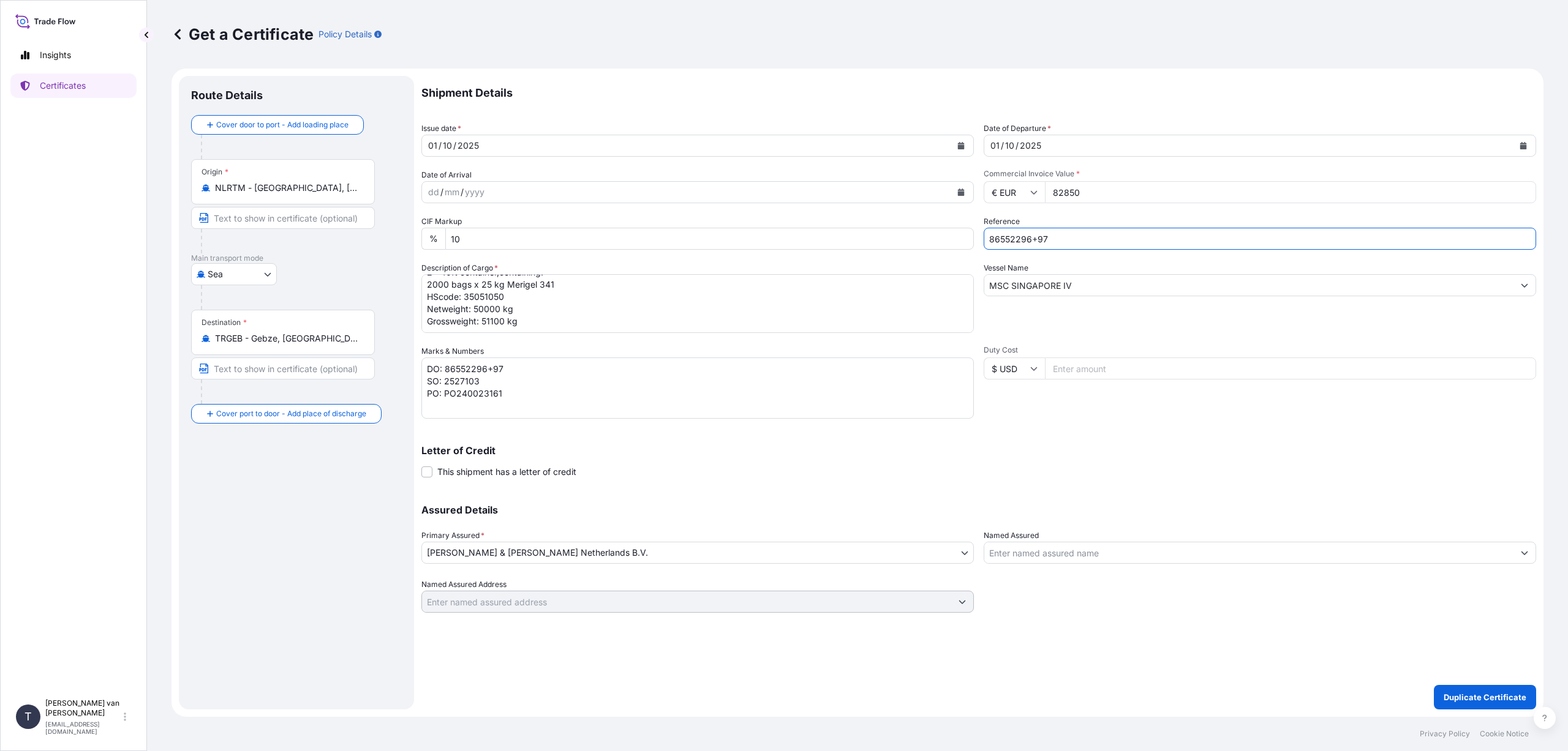
type input "86552296+97"
click at [1065, 454] on p "Letter of Credit" at bounding box center [978, 451] width 1115 height 9
click at [1473, 698] on p "Duplicate Certificate" at bounding box center [1485, 698] width 82 height 13
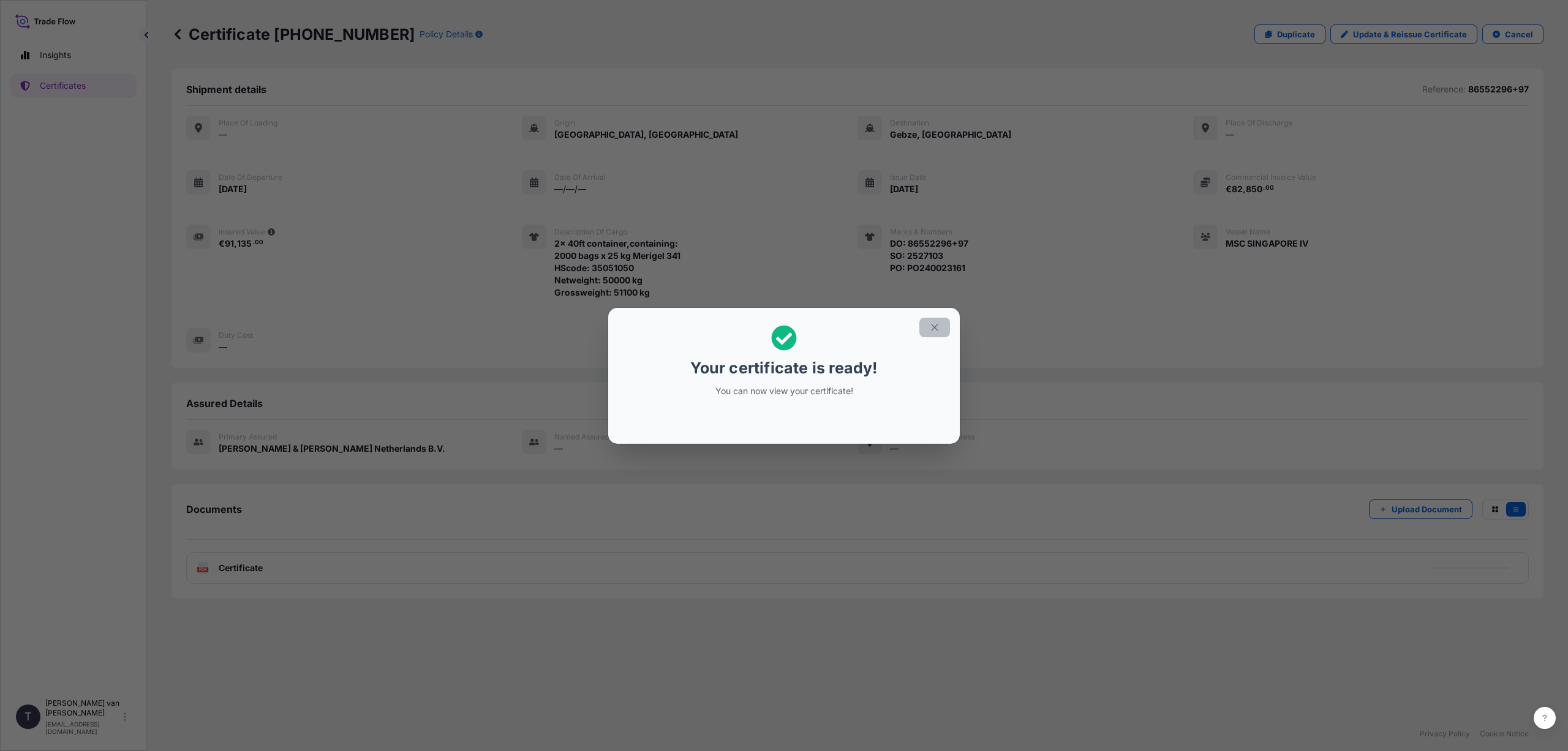
click at [930, 326] on icon "button" at bounding box center [935, 328] width 11 height 11
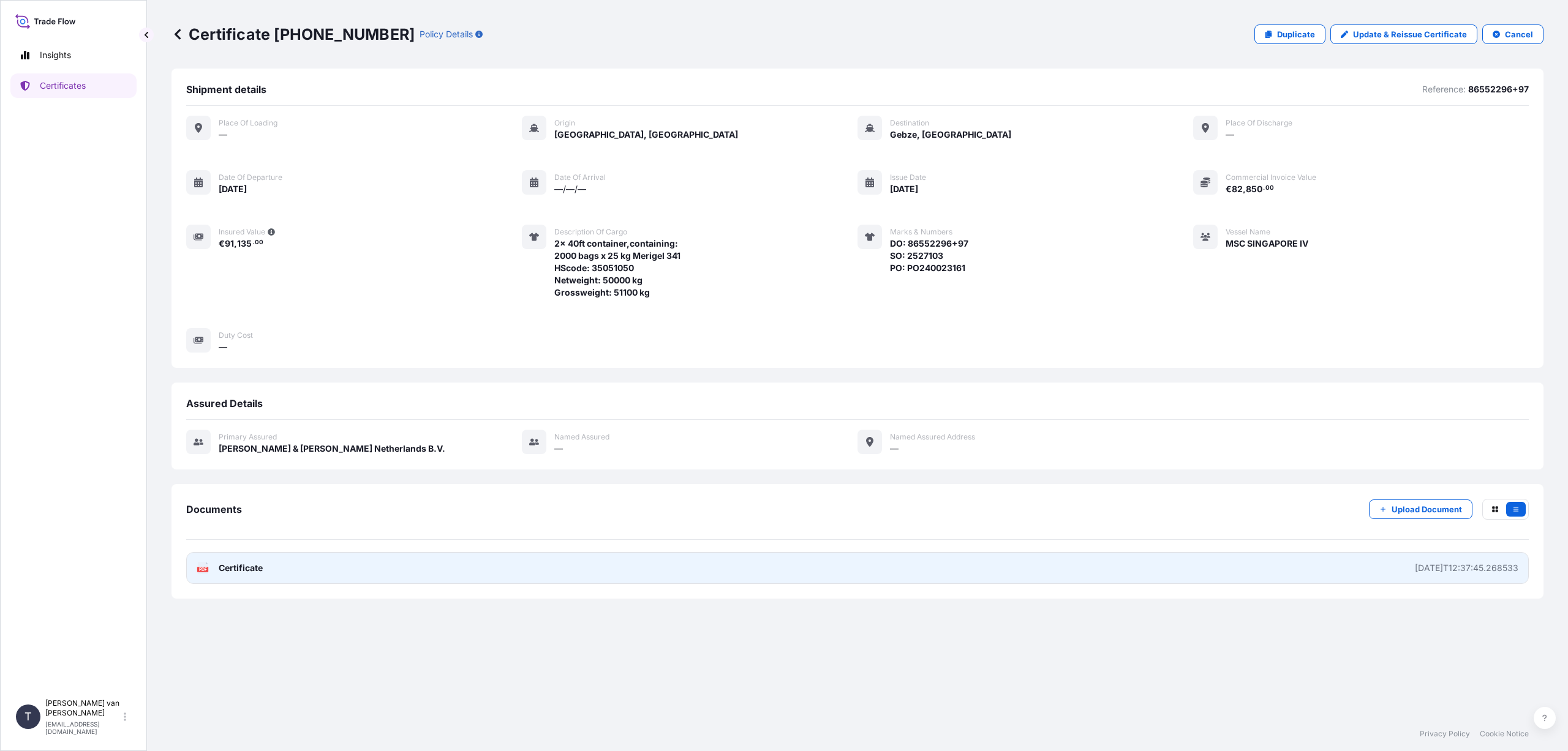
click at [360, 563] on link "PDF Certificate [DATE]T12:37:45.268533" at bounding box center [857, 568] width 1343 height 32
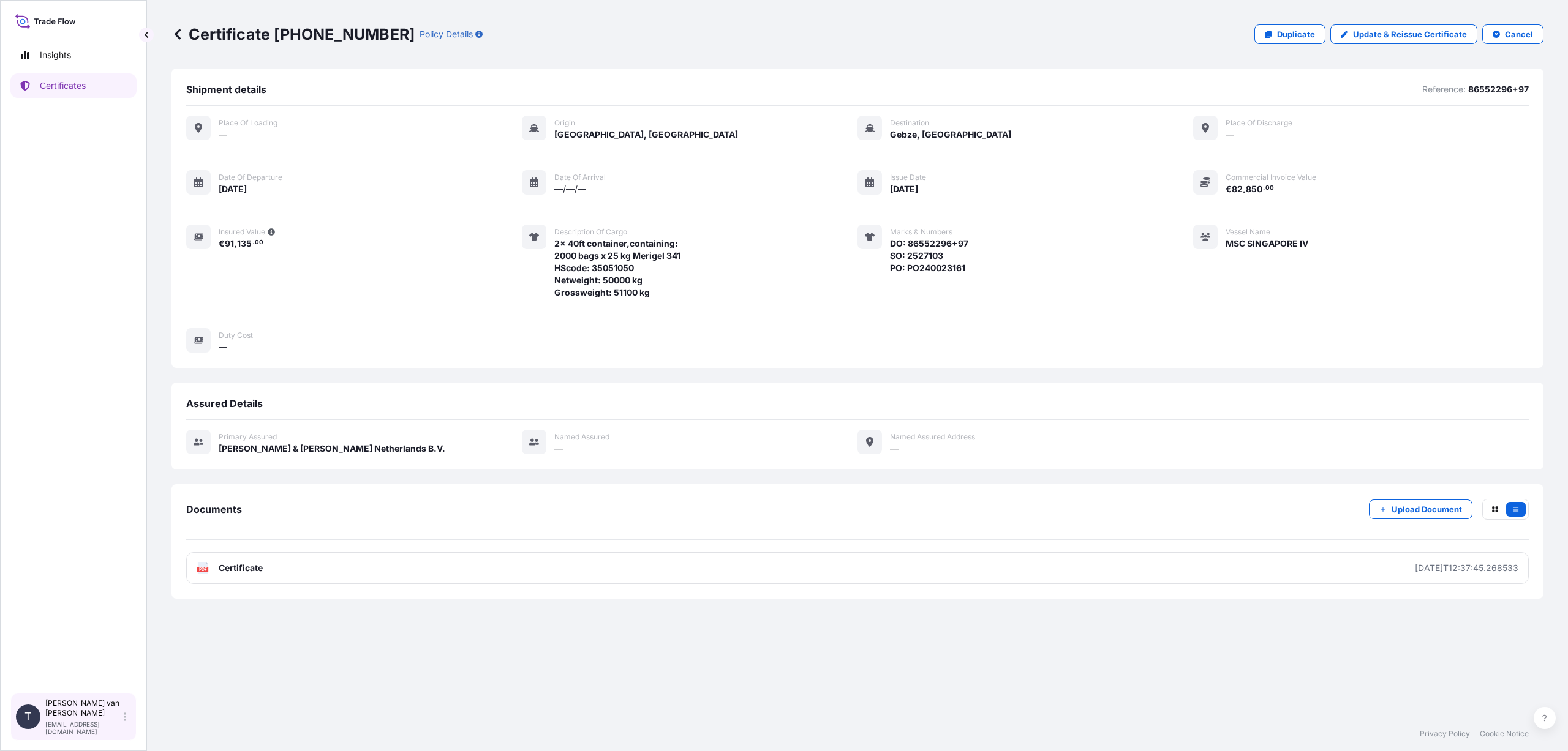
drag, startPoint x: 124, startPoint y: 720, endPoint x: 91, endPoint y: 717, distance: 33.1
click at [91, 717] on p "[PERSON_NAME] van t Hoenderdaal" at bounding box center [83, 708] width 76 height 20
